Goal: Find specific page/section: Find specific page/section

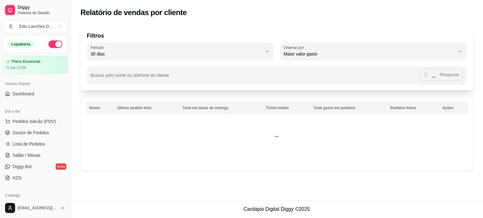
select select "30"
select select "HIGHEST_TOTAL_SPENT_WITH_ORDERS"
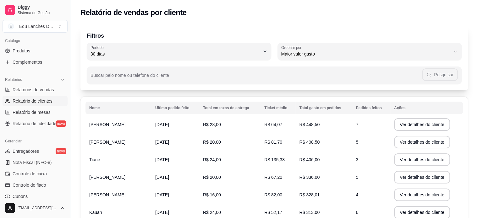
scroll to position [126, 0]
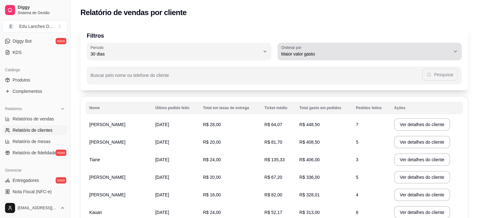
click at [453, 52] on icon "button" at bounding box center [455, 51] width 5 height 5
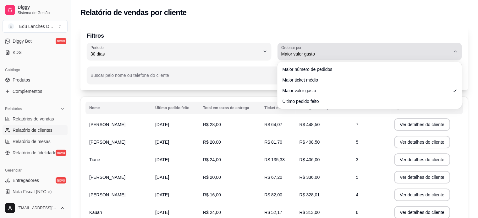
click at [453, 52] on icon "button" at bounding box center [455, 51] width 5 height 5
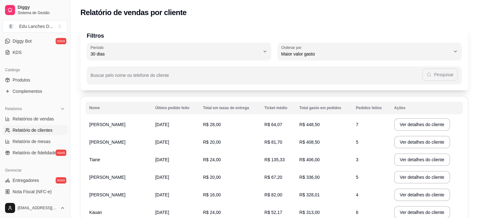
click at [452, 25] on div "Filtros 30 Período Hoje Ontem 7 dias 15 dias 30 dias 45 dias 60 dias Período 30…" at bounding box center [273, 57] width 387 height 65
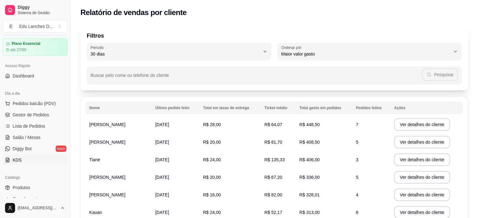
scroll to position [0, 0]
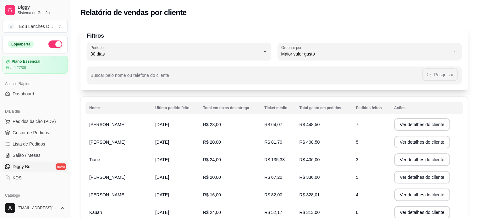
click at [29, 167] on span "Diggy Bot" at bounding box center [22, 167] width 19 height 6
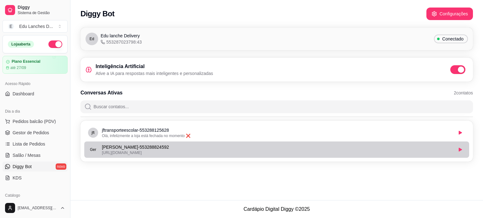
click at [172, 148] on p "[PERSON_NAME] - 553288824592" at bounding box center [277, 147] width 351 height 6
click at [142, 151] on span "[URL][DOMAIN_NAME]" at bounding box center [122, 153] width 40 height 4
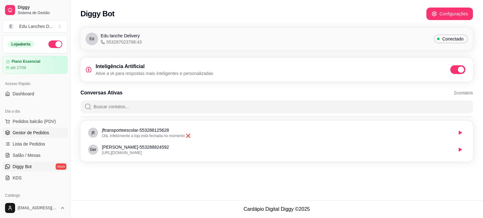
click at [25, 132] on span "Gestor de Pedidos" at bounding box center [31, 133] width 36 height 6
